Goal: Task Accomplishment & Management: Manage account settings

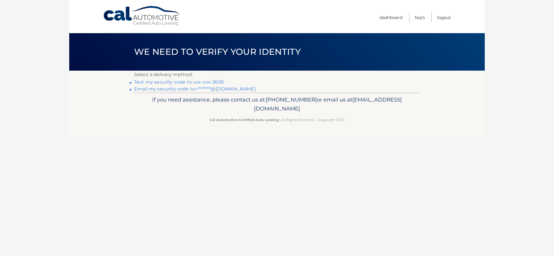
click at [189, 82] on link "Text my security code to xxx-xxx-3696" at bounding box center [179, 81] width 90 height 5
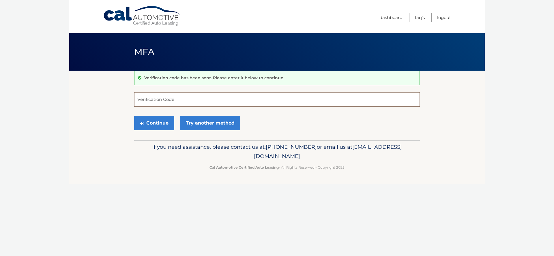
click at [257, 98] on input "Verification Code" at bounding box center [277, 99] width 286 height 14
type input "887688"
click at [153, 126] on button "Continue" at bounding box center [154, 123] width 40 height 14
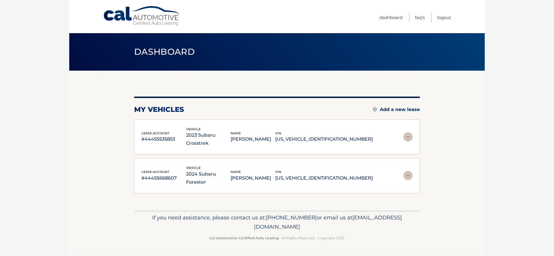
click at [408, 134] on img at bounding box center [407, 136] width 9 height 9
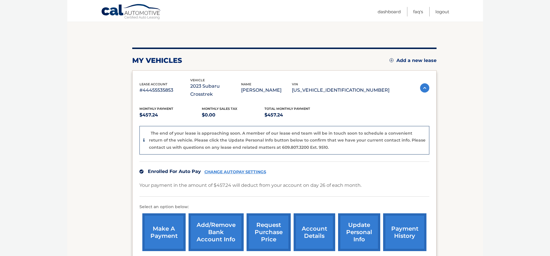
scroll to position [78, 0]
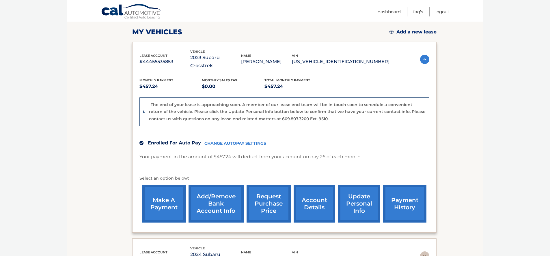
click at [421, 252] on img at bounding box center [424, 256] width 9 height 9
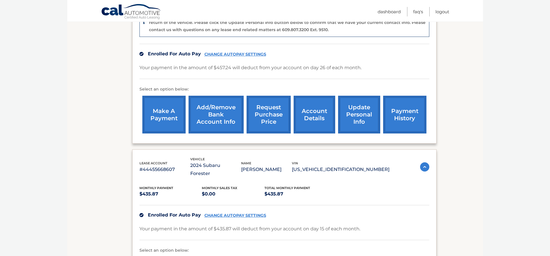
scroll to position [260, 0]
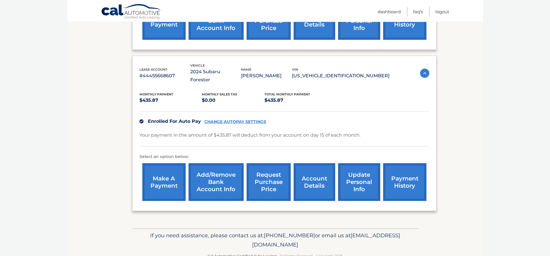
click at [422, 69] on img at bounding box center [424, 73] width 9 height 9
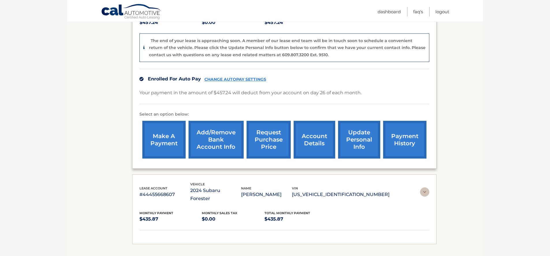
scroll to position [140, 0]
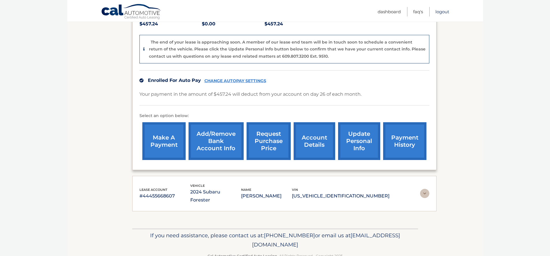
click at [440, 13] on link "Logout" at bounding box center [442, 12] width 14 height 10
